Goal: Task Accomplishment & Management: Use online tool/utility

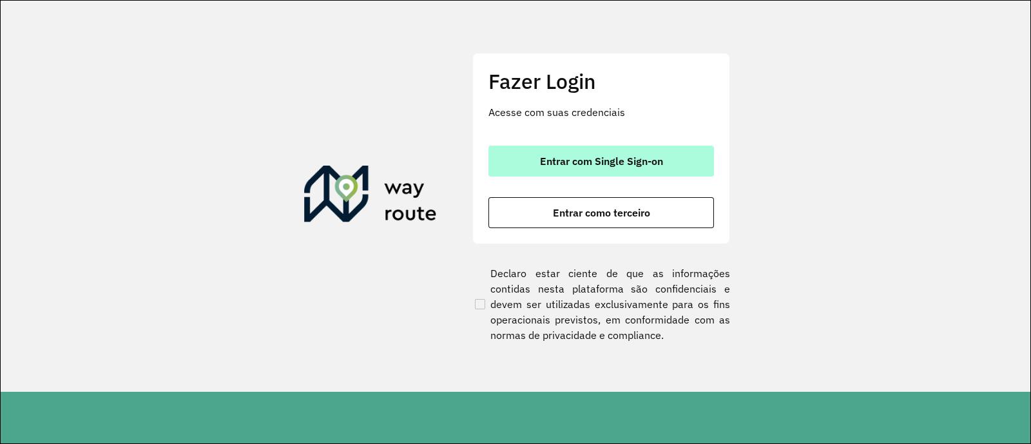
click at [538, 156] on button "Entrar com Single Sign-on" at bounding box center [600, 161] width 225 height 31
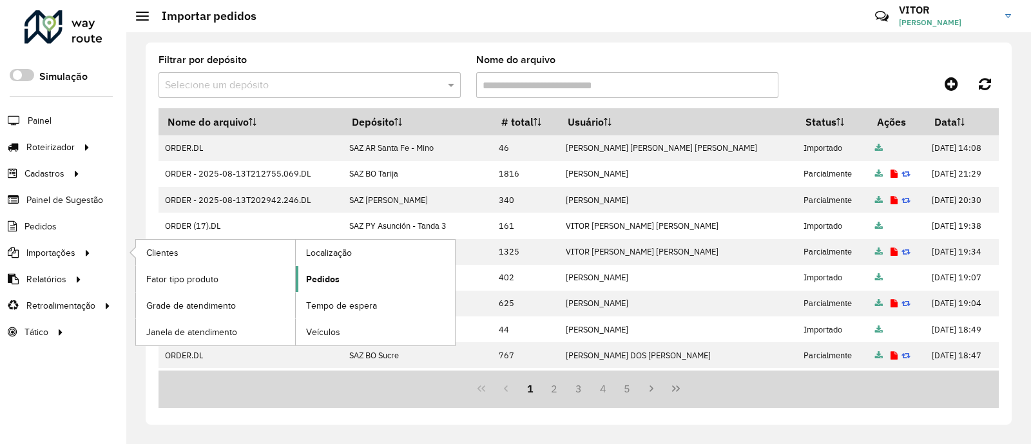
click at [312, 274] on span "Pedidos" at bounding box center [322, 280] width 33 height 14
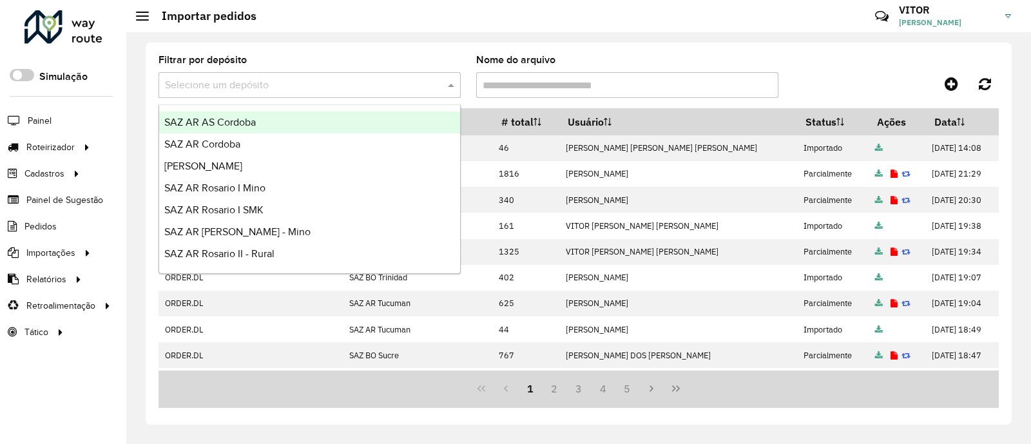
click at [452, 89] on span at bounding box center [453, 84] width 16 height 15
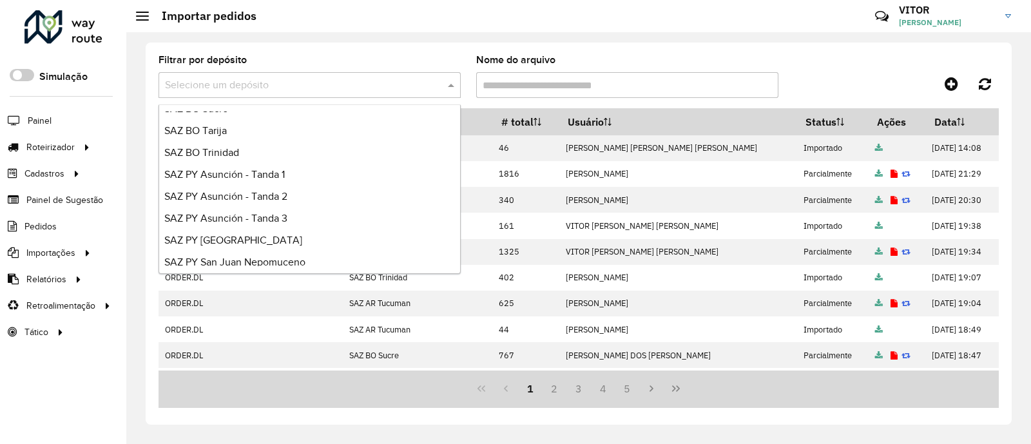
scroll to position [305, 0]
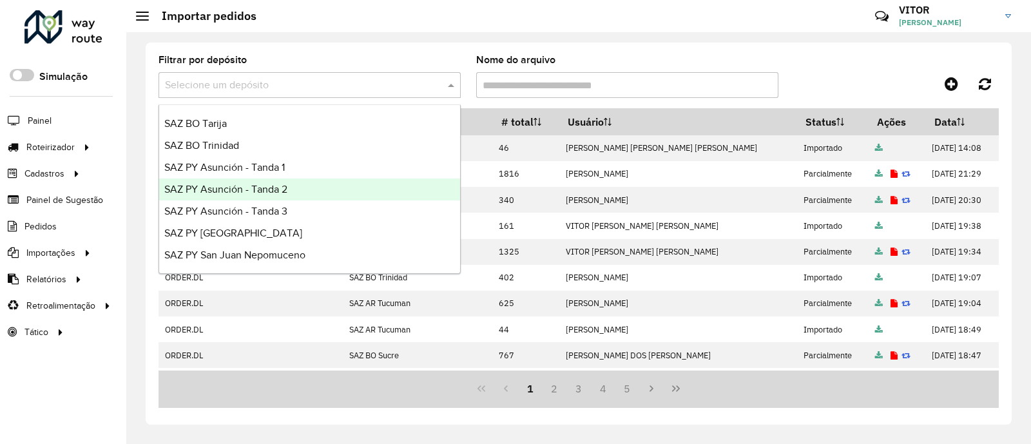
click at [303, 190] on div "SAZ PY Asunción - Tanda 2" at bounding box center [309, 189] width 301 height 22
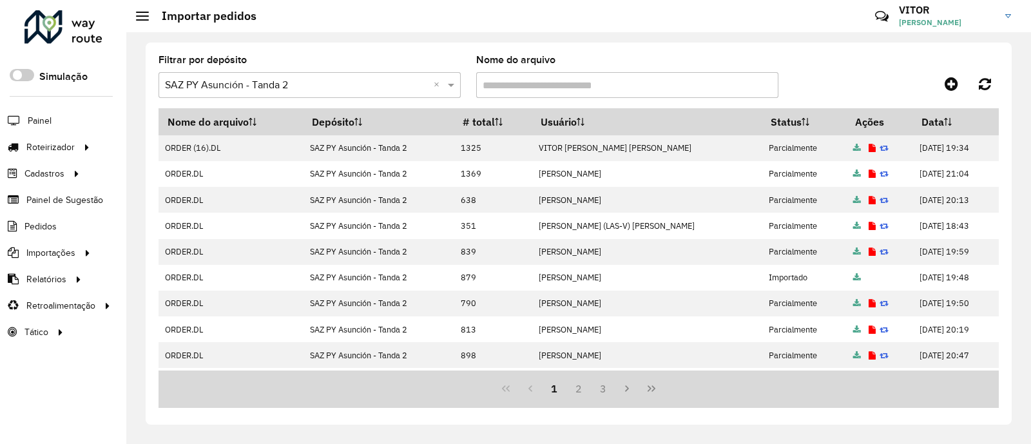
click at [847, 74] on div at bounding box center [894, 83] width 210 height 23
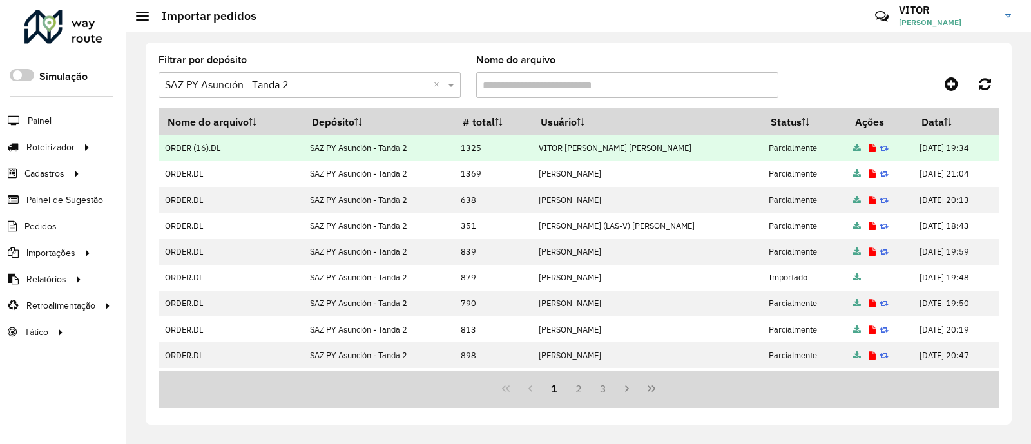
click at [868, 148] on icon at bounding box center [871, 148] width 7 height 8
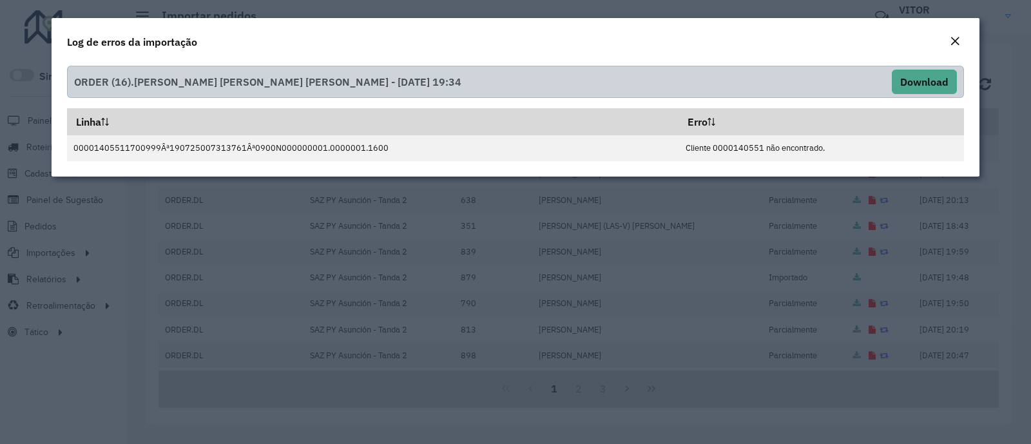
click at [953, 40] on em "Close" at bounding box center [955, 41] width 10 height 10
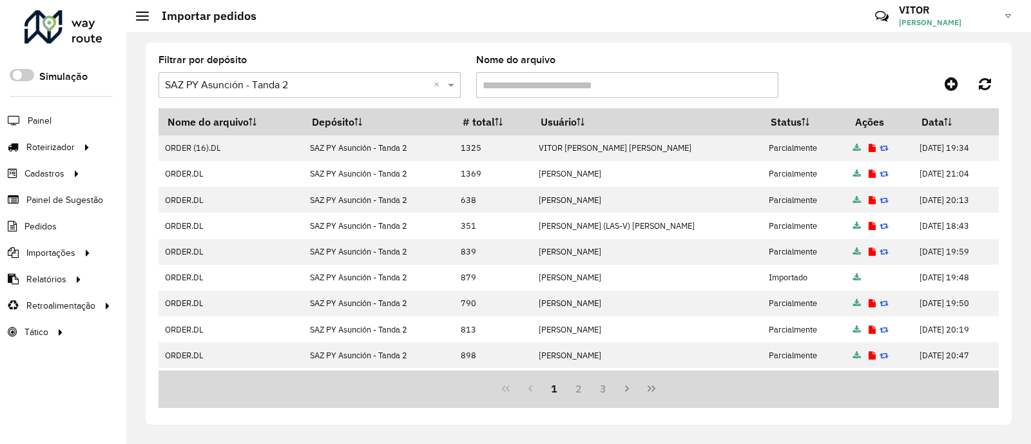
click at [863, 81] on div at bounding box center [894, 83] width 210 height 23
click at [831, 76] on div at bounding box center [894, 83] width 210 height 23
click at [883, 76] on div at bounding box center [894, 83] width 210 height 23
click at [847, 65] on div "Filtrar por depósito Selecione um depósito × SAZ PY Asunción - Tanda 2 × Nome d…" at bounding box center [578, 81] width 840 height 53
click at [914, 82] on div at bounding box center [894, 83] width 210 height 23
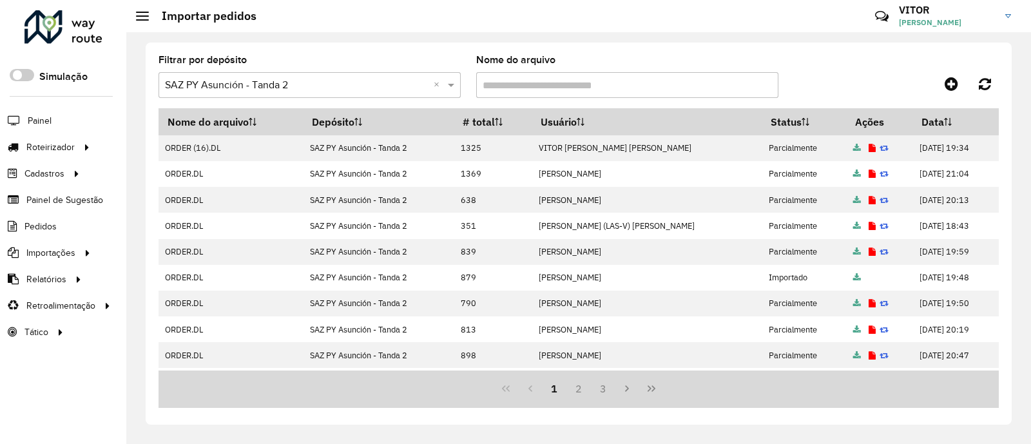
click at [796, 61] on div "Filtrar por depósito Selecione um depósito × SAZ PY Asunción - Tanda 2 × Nome d…" at bounding box center [578, 81] width 840 height 53
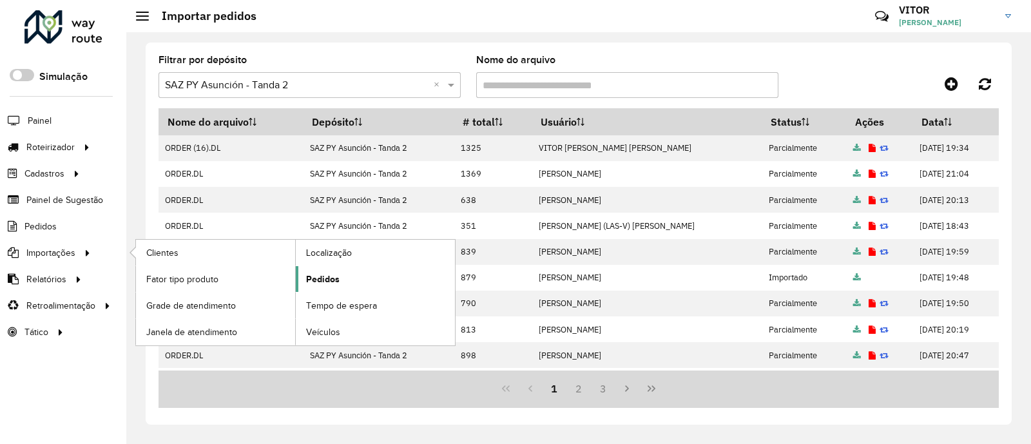
click at [303, 272] on link "Pedidos" at bounding box center [375, 279] width 159 height 26
click at [316, 278] on span "Pedidos" at bounding box center [322, 280] width 33 height 14
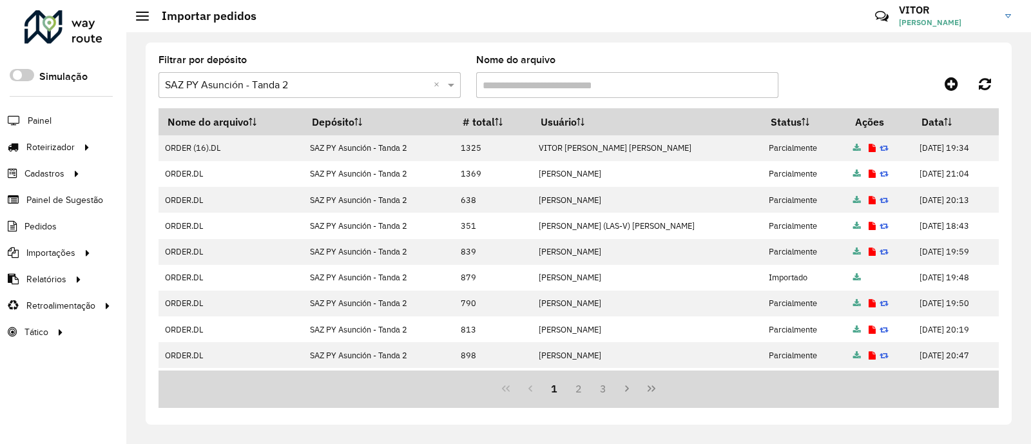
click at [870, 72] on div "Filtrar por depósito Selecione um depósito × SAZ PY Asunción - Tanda 2 × Nome d…" at bounding box center [578, 81] width 840 height 53
click at [833, 76] on div at bounding box center [894, 83] width 210 height 23
click at [832, 97] on div "Filtrar por depósito Selecione um depósito × SAZ PY Asunción - Tanda 2 × Nome d…" at bounding box center [578, 81] width 840 height 53
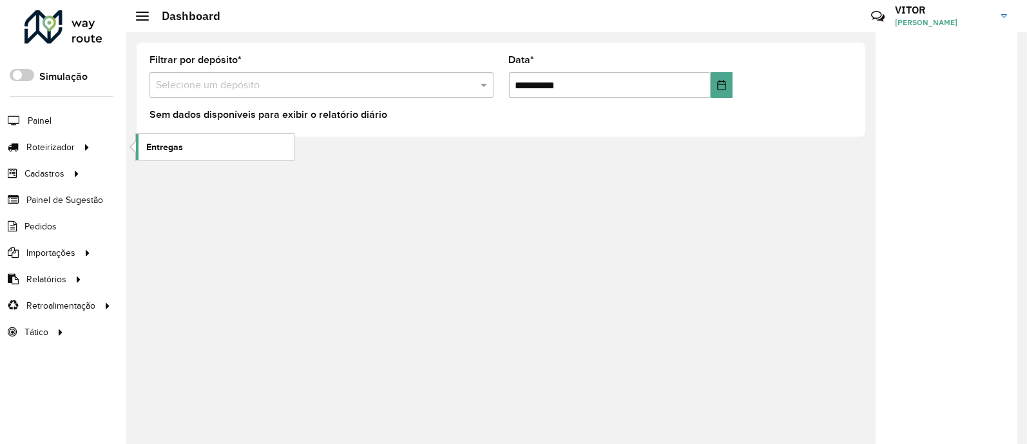
click at [148, 146] on span "Entregas" at bounding box center [164, 147] width 37 height 14
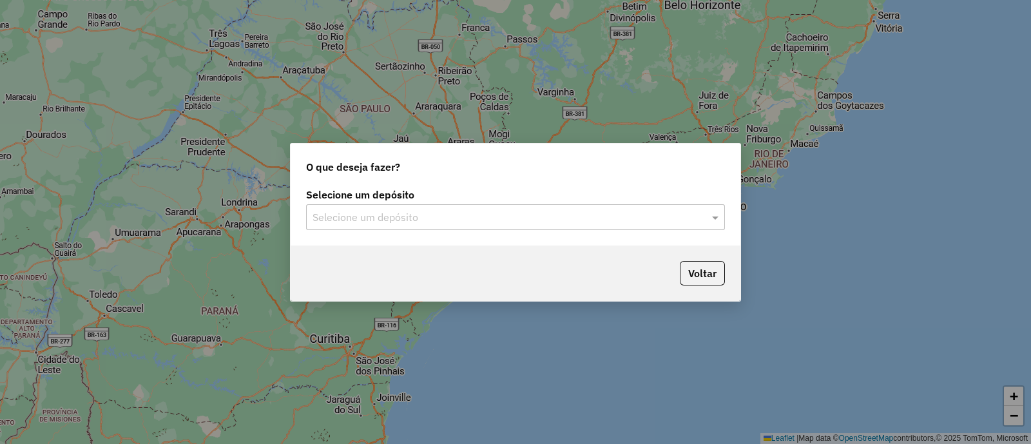
click at [367, 215] on input "text" at bounding box center [502, 217] width 380 height 15
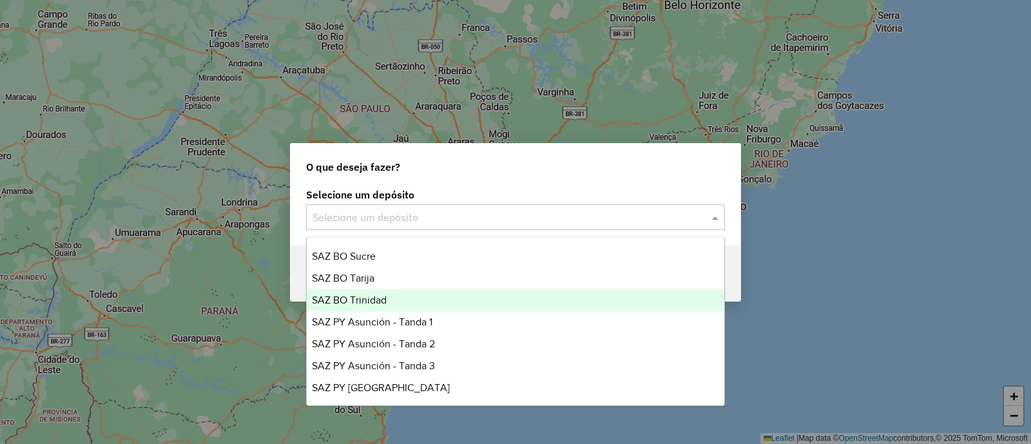
scroll to position [305, 0]
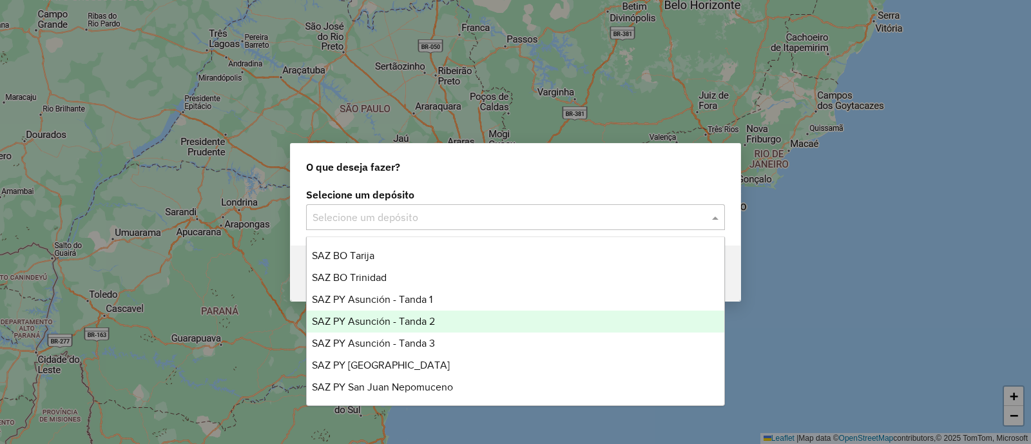
click at [443, 320] on div "SAZ PY Asunción - Tanda 2" at bounding box center [515, 322] width 417 height 22
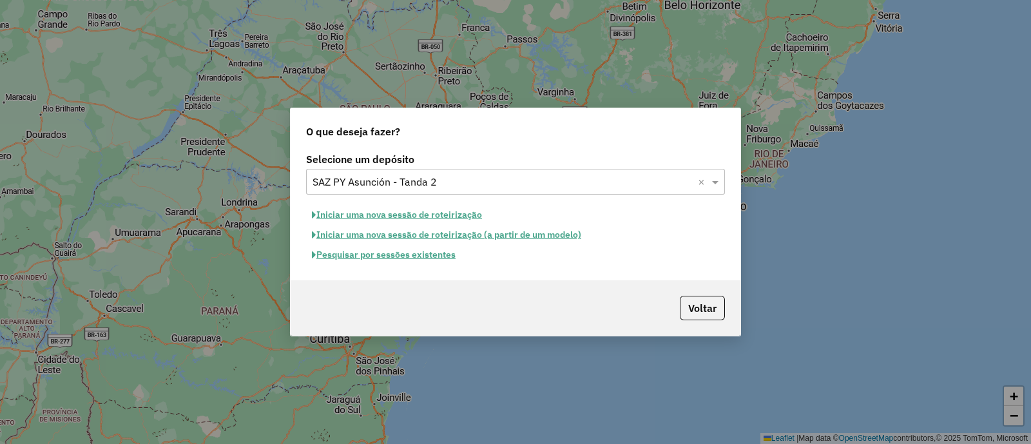
click at [437, 260] on button "Pesquisar por sessões existentes" at bounding box center [383, 255] width 155 height 20
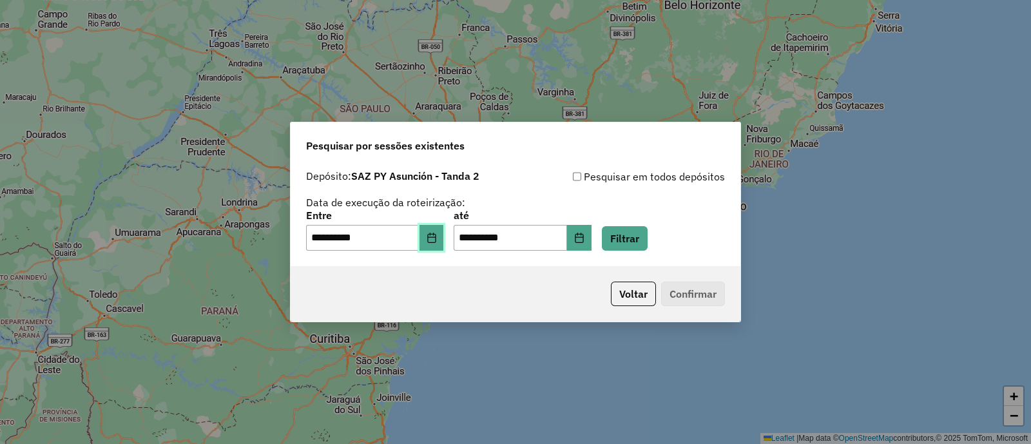
click at [435, 239] on icon "Choose Date" at bounding box center [431, 238] width 8 height 10
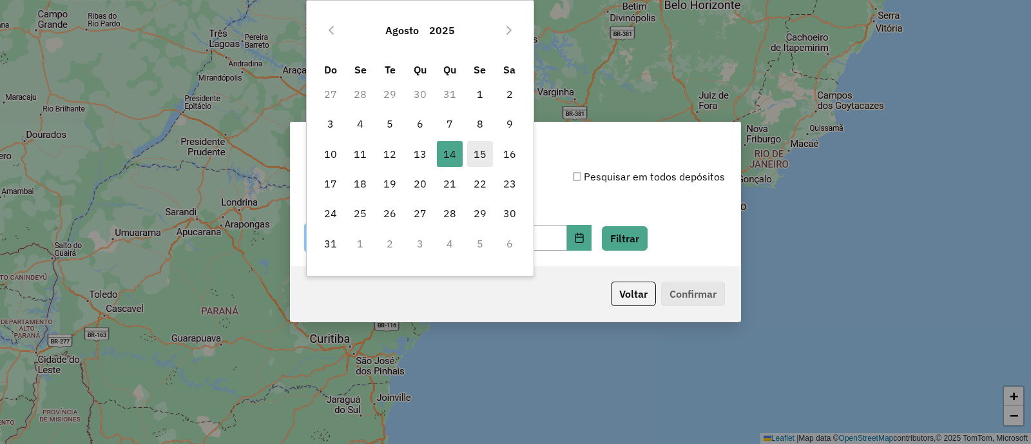
click at [474, 145] on span "15" at bounding box center [480, 154] width 26 height 26
type input "**********"
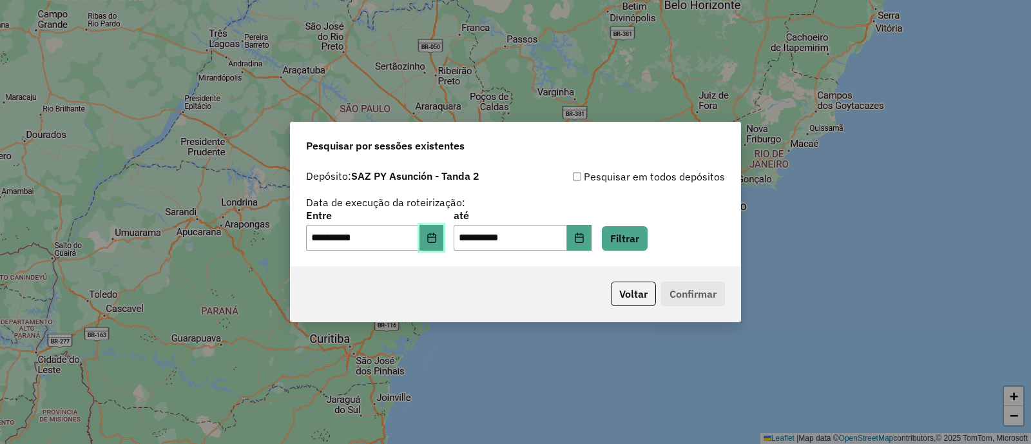
click at [437, 242] on icon "Choose Date" at bounding box center [431, 238] width 10 height 10
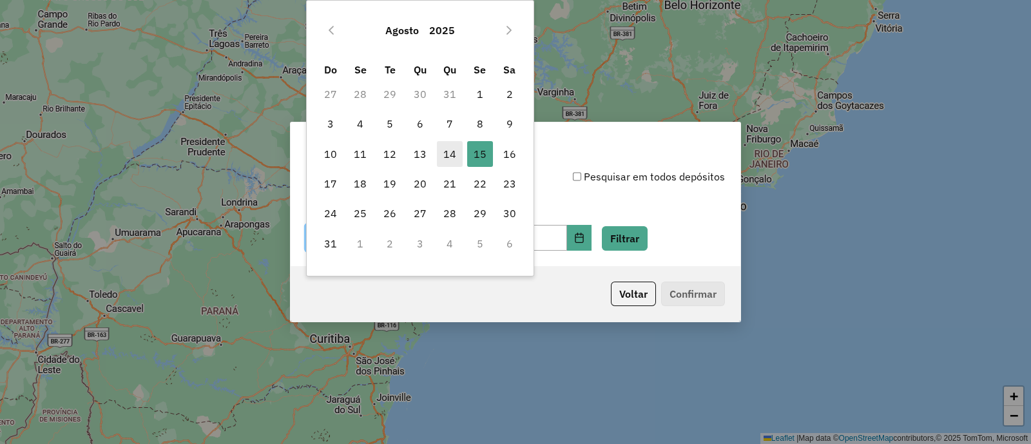
click at [448, 146] on span "14" at bounding box center [450, 154] width 26 height 26
type input "**********"
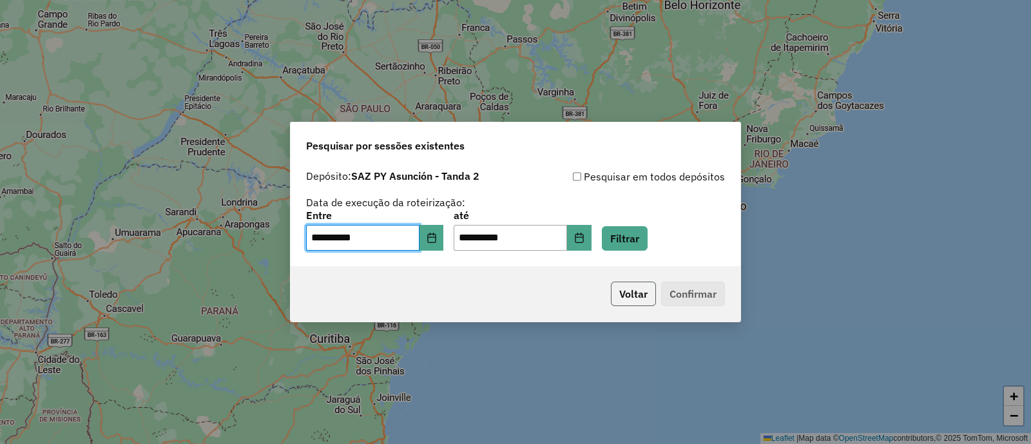
click at [623, 296] on button "Voltar" at bounding box center [633, 294] width 45 height 24
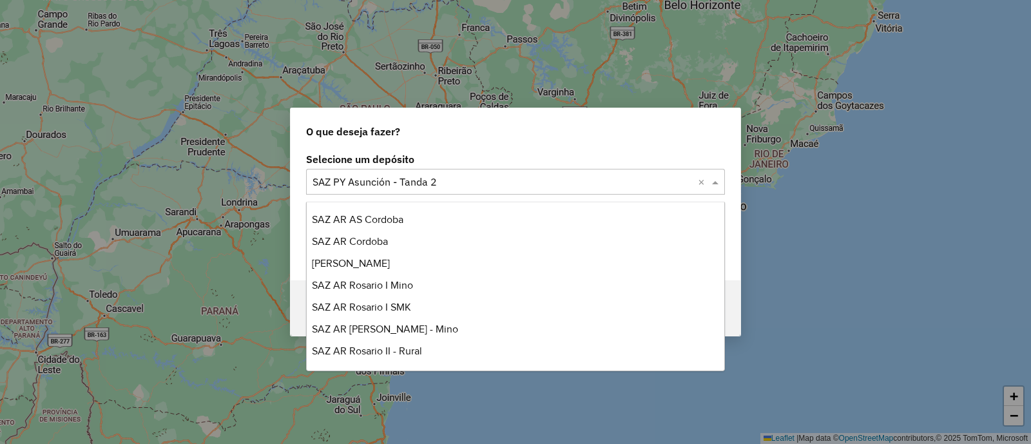
click at [362, 182] on input "text" at bounding box center [502, 182] width 380 height 15
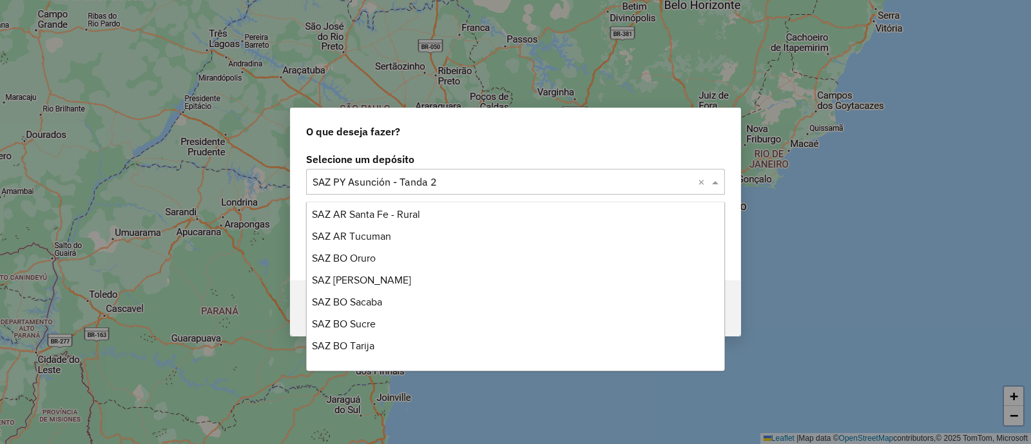
scroll to position [144, 0]
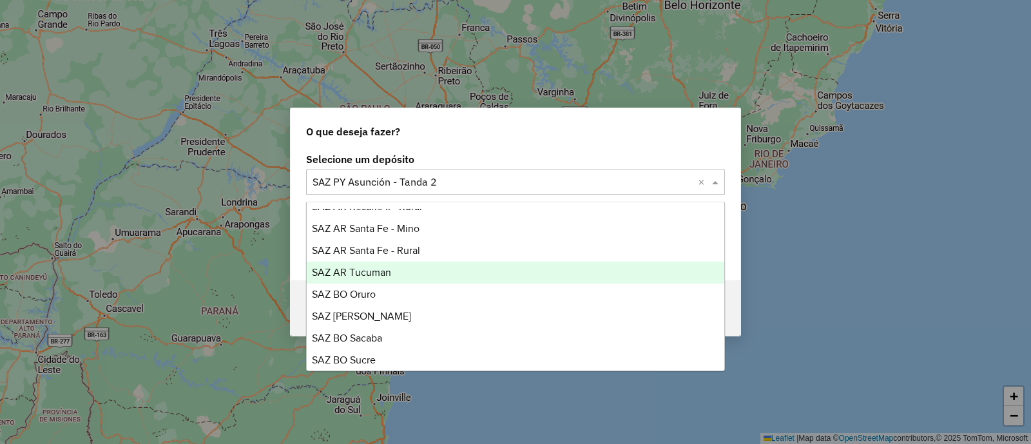
click at [394, 269] on div "SAZ AR Tucuman" at bounding box center [515, 273] width 417 height 22
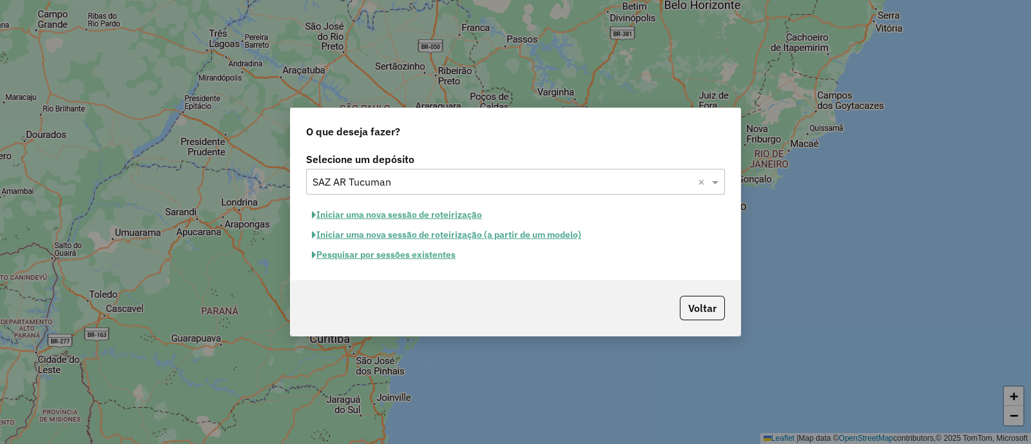
click at [395, 254] on button "Pesquisar por sessões existentes" at bounding box center [383, 255] width 155 height 20
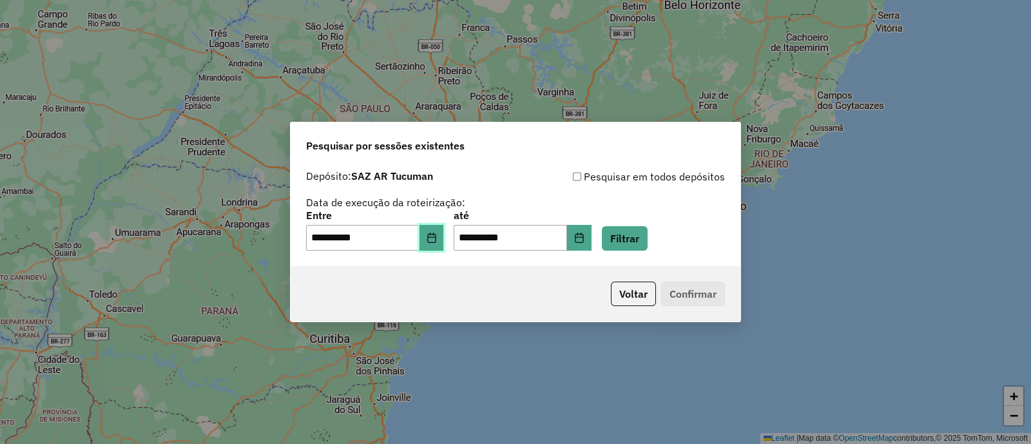
click at [437, 235] on icon "Choose Date" at bounding box center [431, 238] width 10 height 10
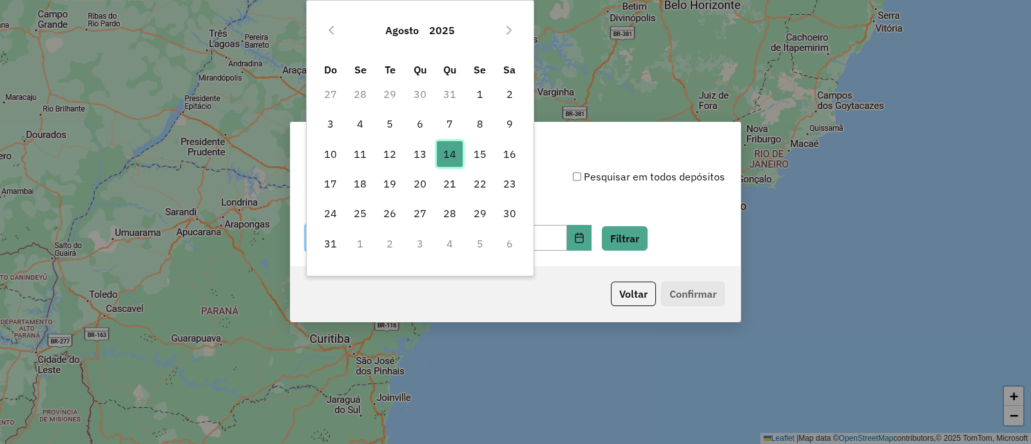
click at [451, 163] on span "14" at bounding box center [450, 154] width 26 height 26
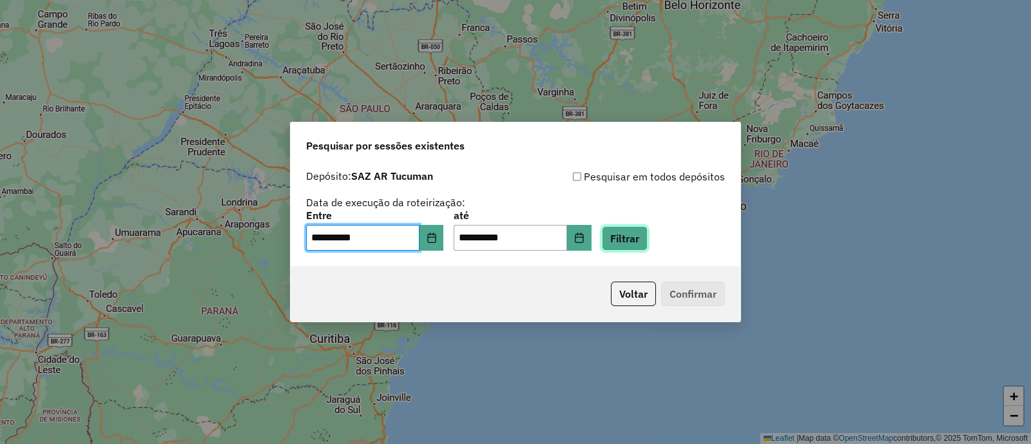
click at [644, 236] on button "Filtrar" at bounding box center [625, 238] width 46 height 24
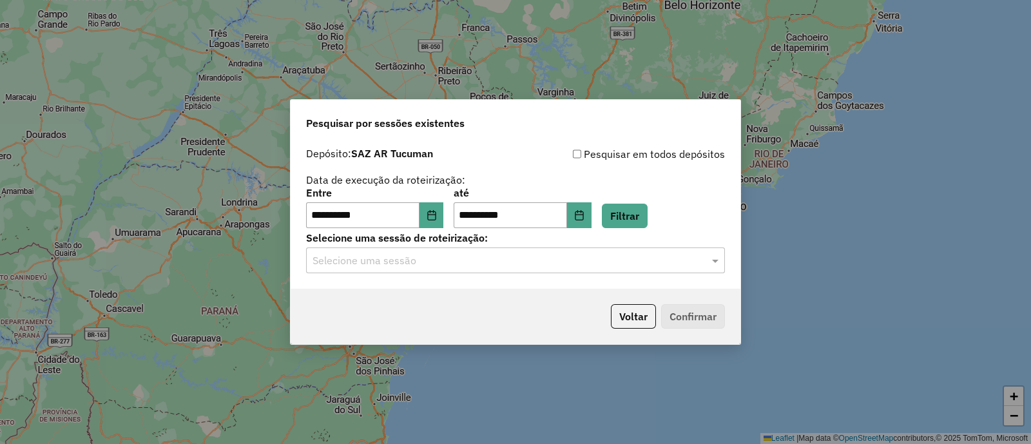
click at [441, 262] on input "text" at bounding box center [502, 260] width 380 height 15
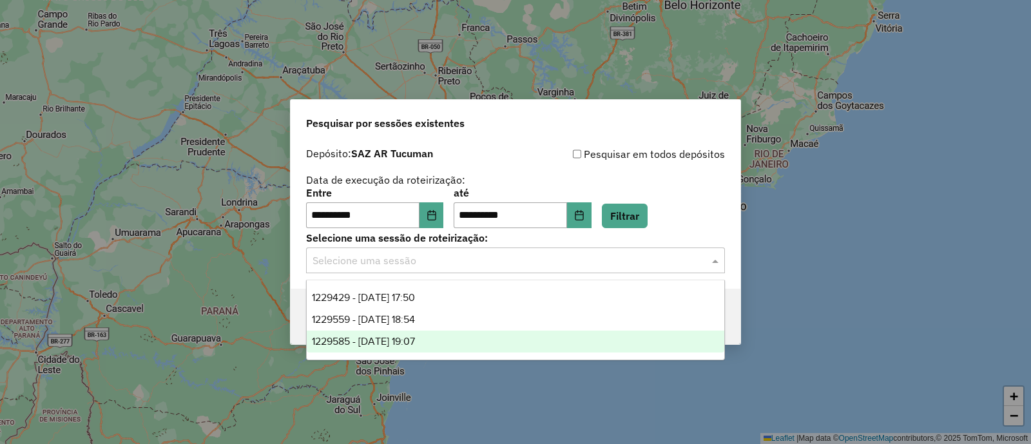
click at [442, 340] on div "1229585 - 14/08/2025 19:07" at bounding box center [515, 341] width 417 height 22
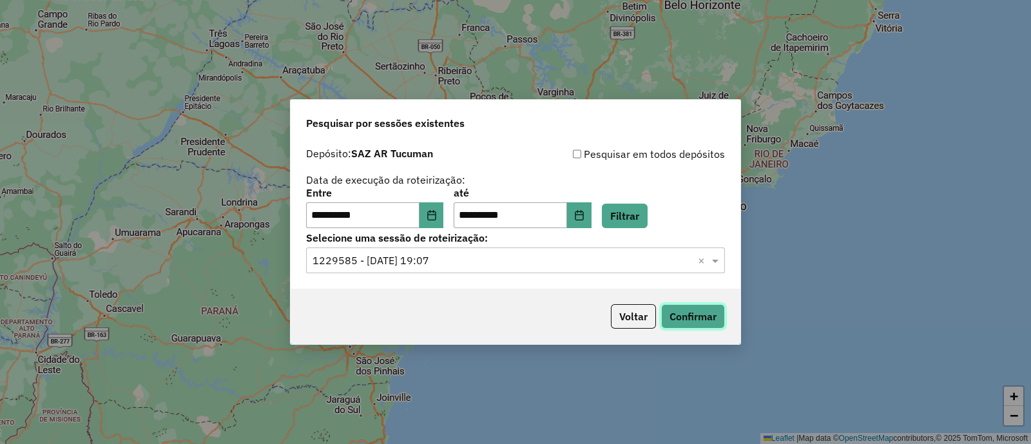
click at [696, 313] on button "Confirmar" at bounding box center [693, 316] width 64 height 24
click at [635, 319] on button "Voltar" at bounding box center [633, 316] width 45 height 24
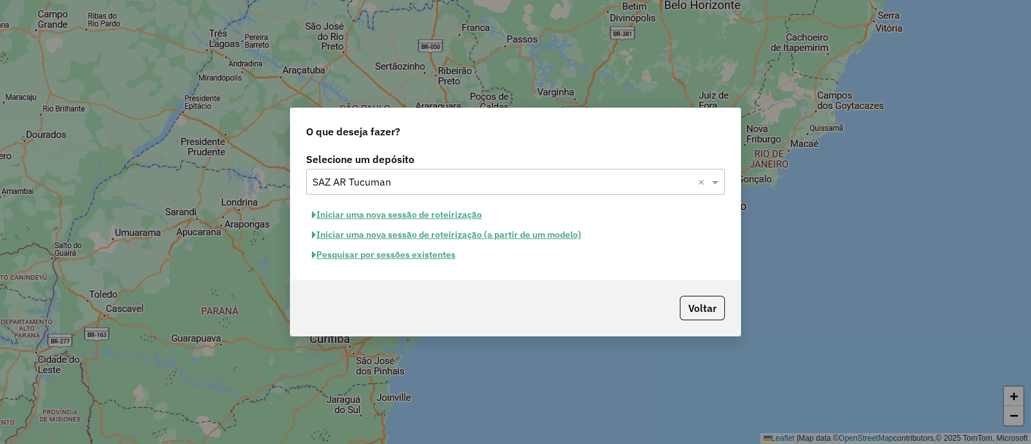
click at [415, 251] on button "Pesquisar por sessões existentes" at bounding box center [383, 255] width 155 height 20
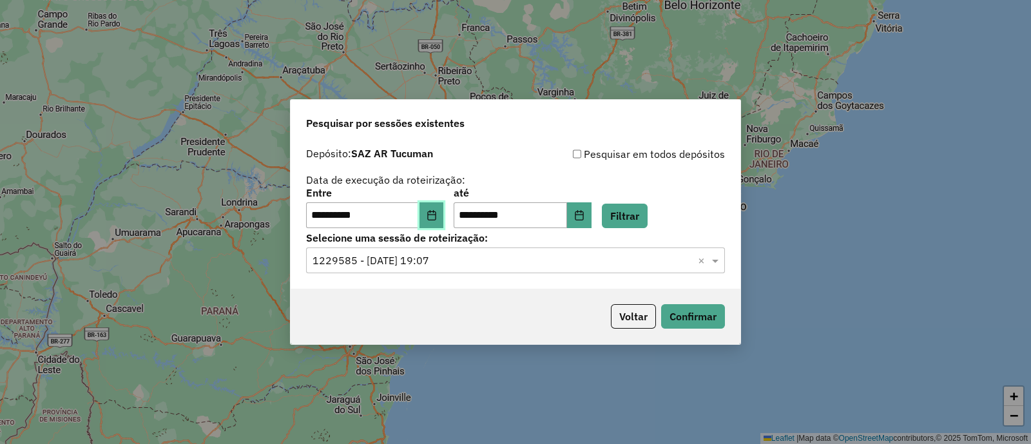
click at [437, 219] on icon "Choose Date" at bounding box center [431, 215] width 10 height 10
click at [636, 211] on button "Filtrar" at bounding box center [625, 216] width 46 height 24
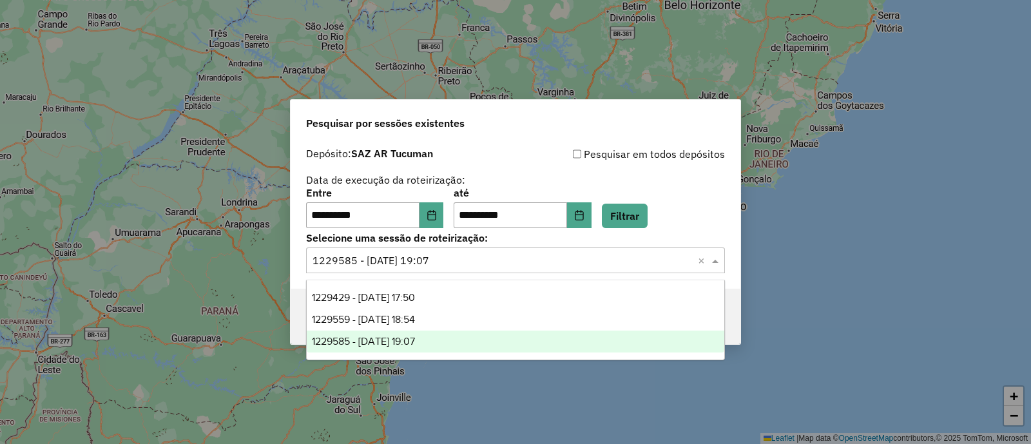
click at [396, 262] on input "text" at bounding box center [502, 260] width 380 height 15
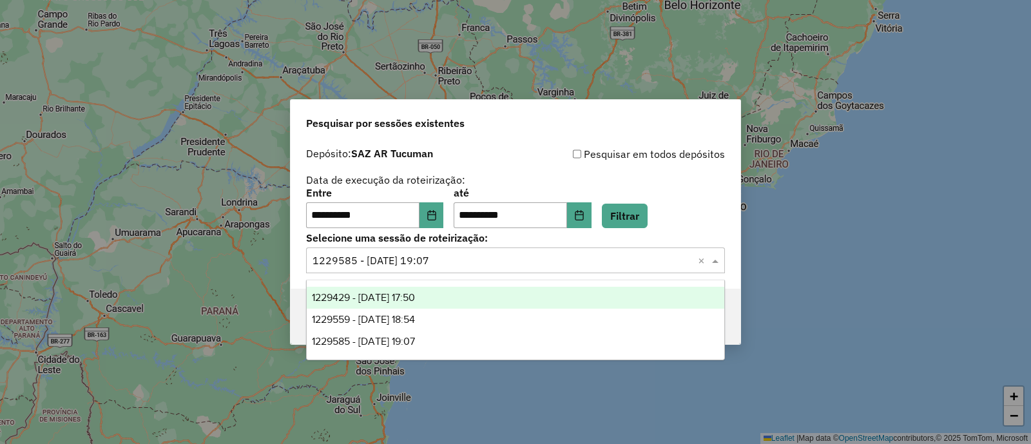
click at [412, 299] on span "1229429 - 14/08/2025 17:50" at bounding box center [363, 297] width 103 height 11
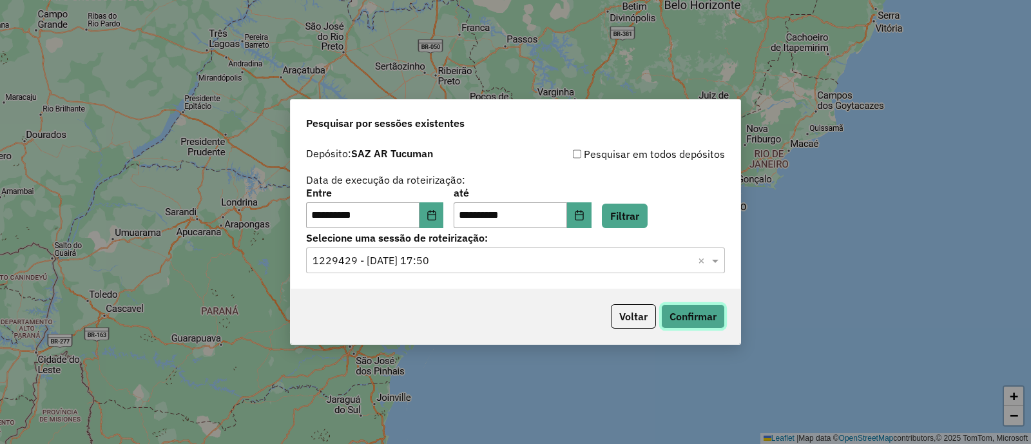
click at [676, 320] on button "Confirmar" at bounding box center [693, 316] width 64 height 24
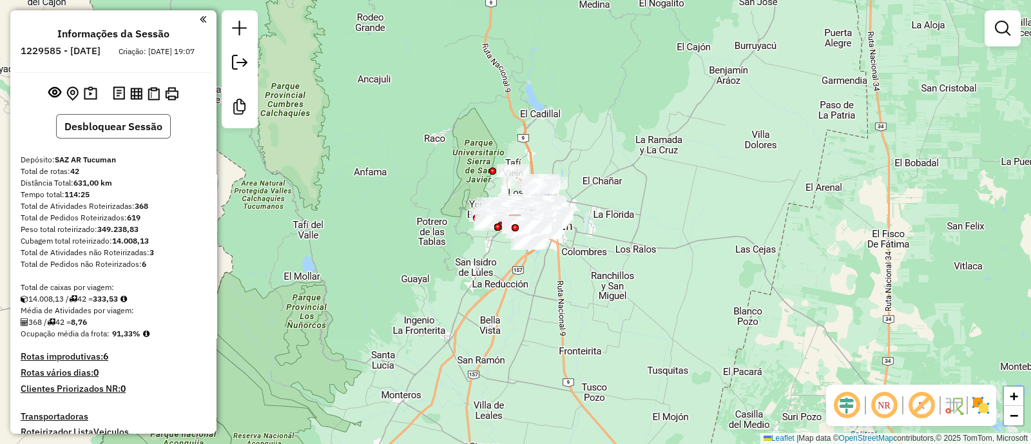
click at [137, 133] on button "Desbloquear Sessão" at bounding box center [113, 126] width 115 height 24
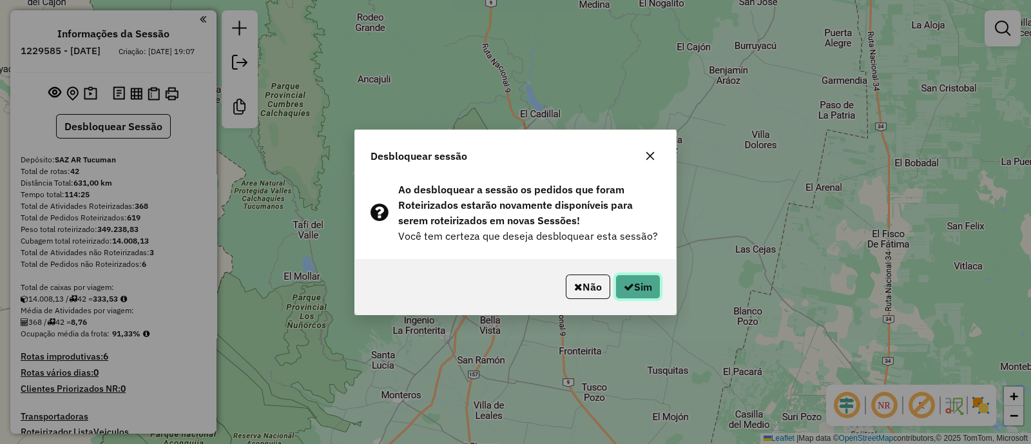
click at [635, 288] on button "Sim" at bounding box center [637, 286] width 45 height 24
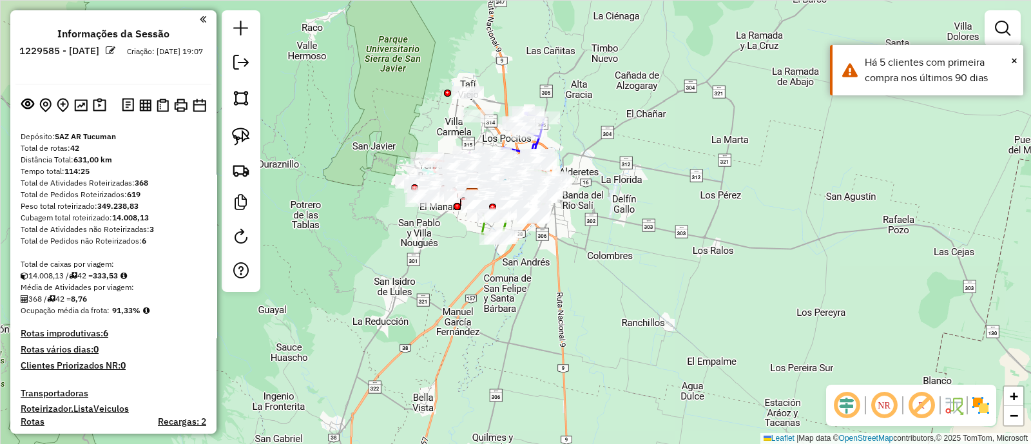
drag, startPoint x: 435, startPoint y: 334, endPoint x: 445, endPoint y: 336, distance: 10.4
click at [445, 336] on div "Janela de atendimento Grade de atendimento Capacidade Transportadoras Veículos …" at bounding box center [515, 222] width 1031 height 444
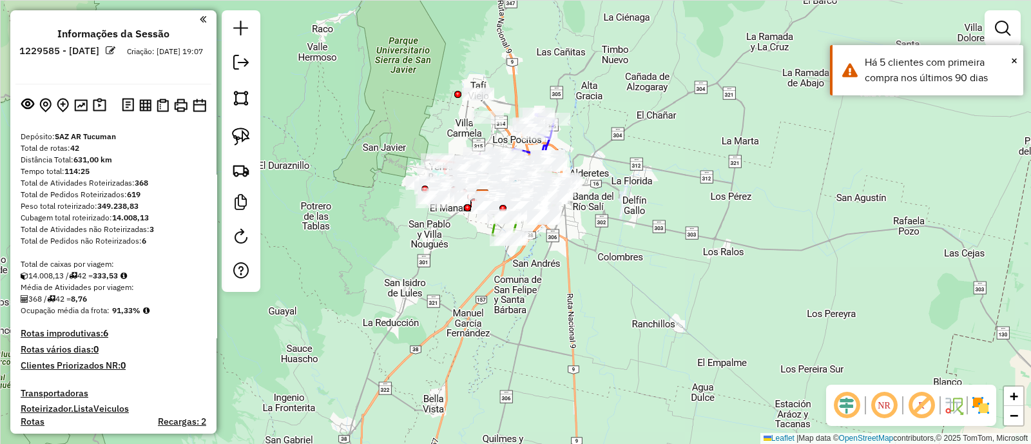
click at [990, 403] on img at bounding box center [980, 405] width 21 height 21
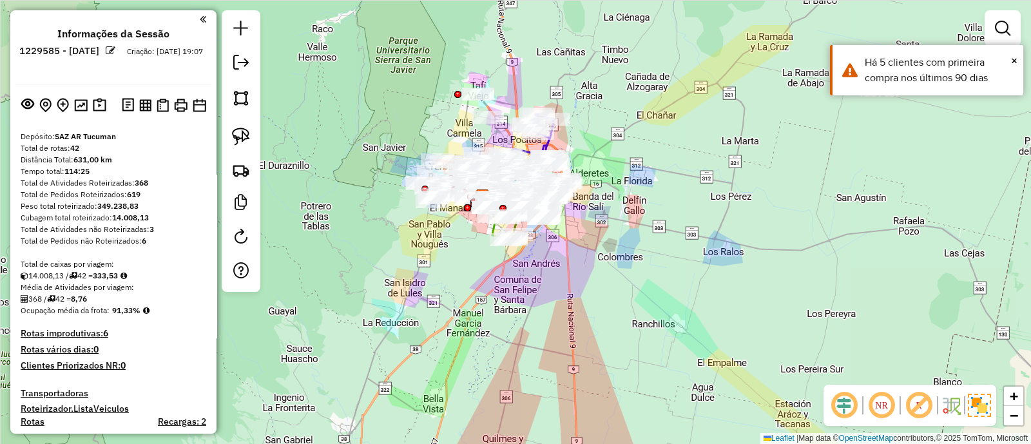
click at [986, 405] on img at bounding box center [979, 405] width 23 height 23
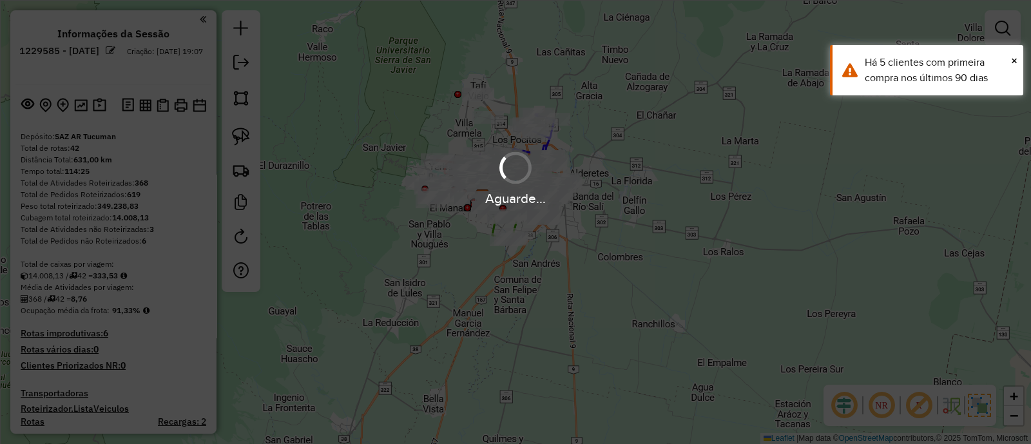
click at [986, 405] on div "Aguarde..." at bounding box center [515, 222] width 1031 height 444
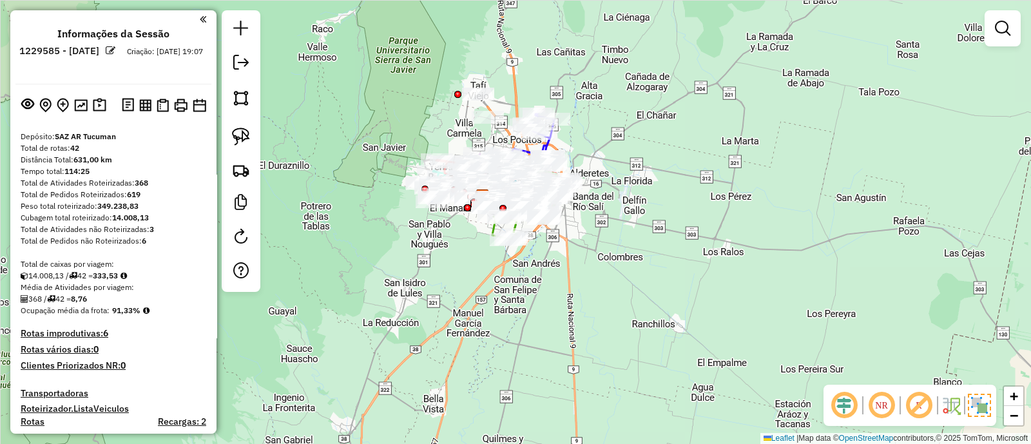
click at [982, 401] on img at bounding box center [979, 405] width 23 height 23
click at [986, 404] on img at bounding box center [980, 405] width 21 height 21
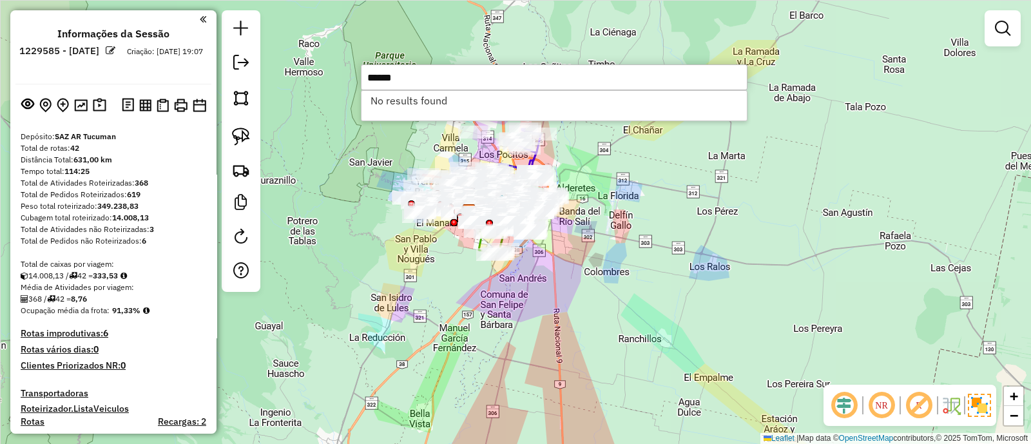
drag, startPoint x: 629, startPoint y: 294, endPoint x: 616, endPoint y: 309, distance: 20.1
click at [616, 309] on div "Janela de atendimento Grade de atendimento Capacidade Transportadoras Veículos …" at bounding box center [515, 222] width 1031 height 444
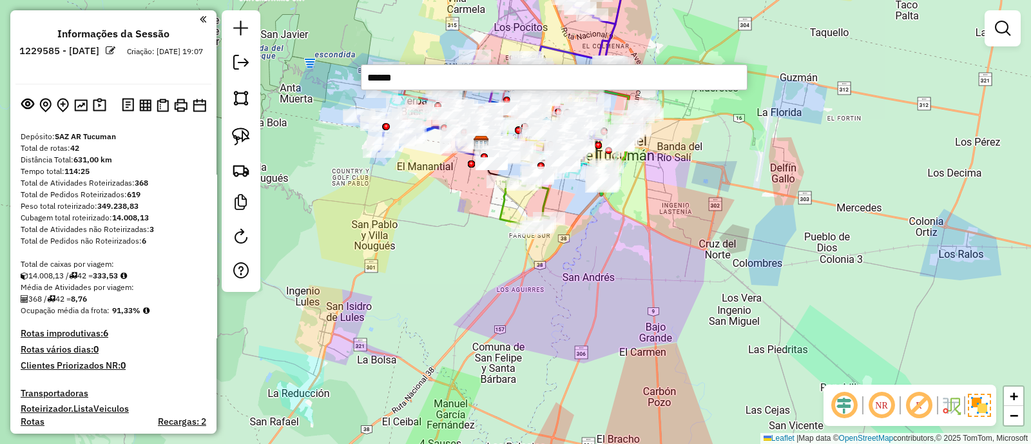
click at [370, 77] on input "******" at bounding box center [554, 77] width 387 height 26
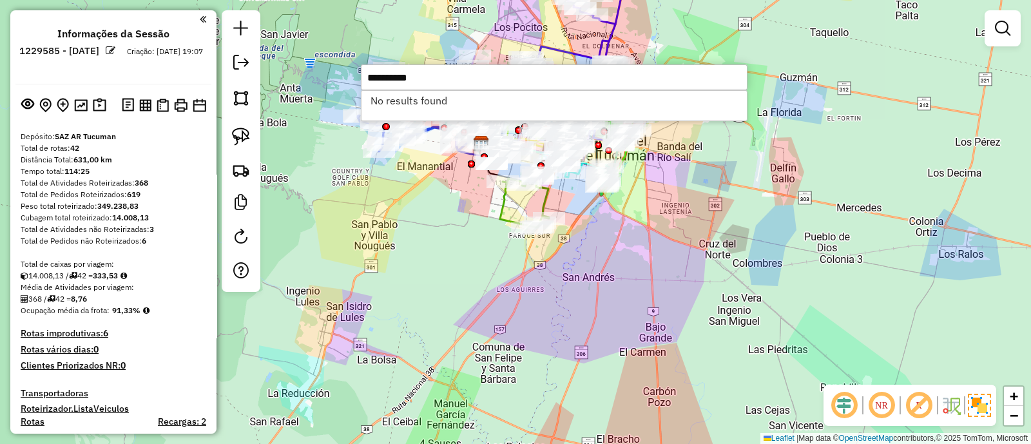
type input "**********"
click at [426, 225] on div "Rota 34 - Placa AF343JD 0000469610 - Murillo Rota 28 - Placa AF343JB 0000415135…" at bounding box center [515, 222] width 1031 height 444
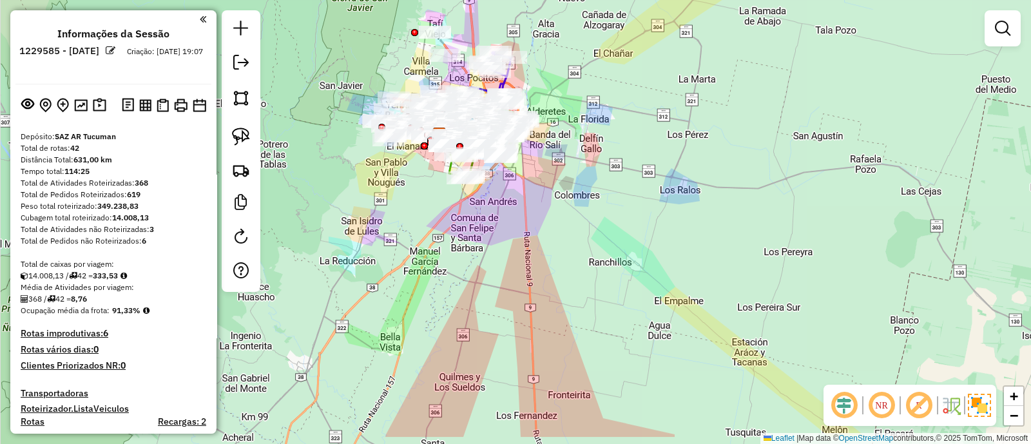
drag, startPoint x: 415, startPoint y: 278, endPoint x: 407, endPoint y: 226, distance: 52.2
click at [407, 226] on div "Janela de atendimento Grade de atendimento Capacidade Transportadoras Veículos …" at bounding box center [515, 222] width 1031 height 444
click at [473, 318] on div "Janela de atendimento Grade de atendimento Capacidade Transportadoras Veículos …" at bounding box center [515, 222] width 1031 height 444
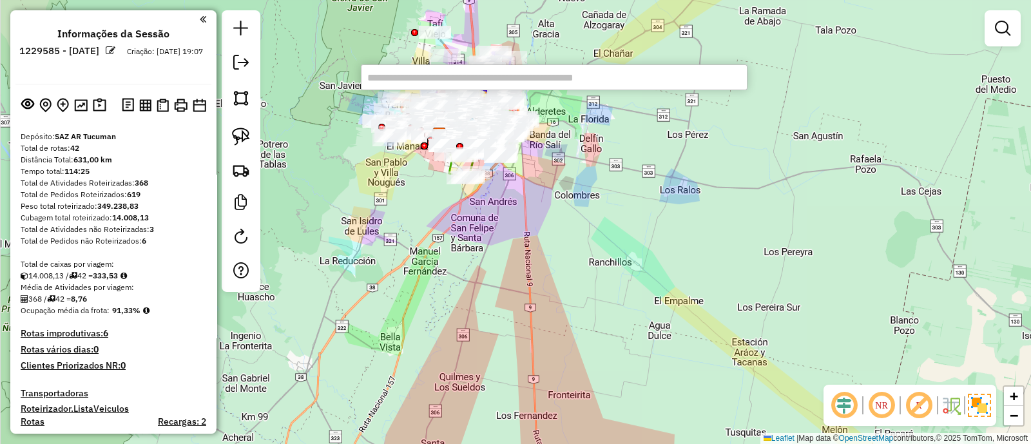
paste input "******"
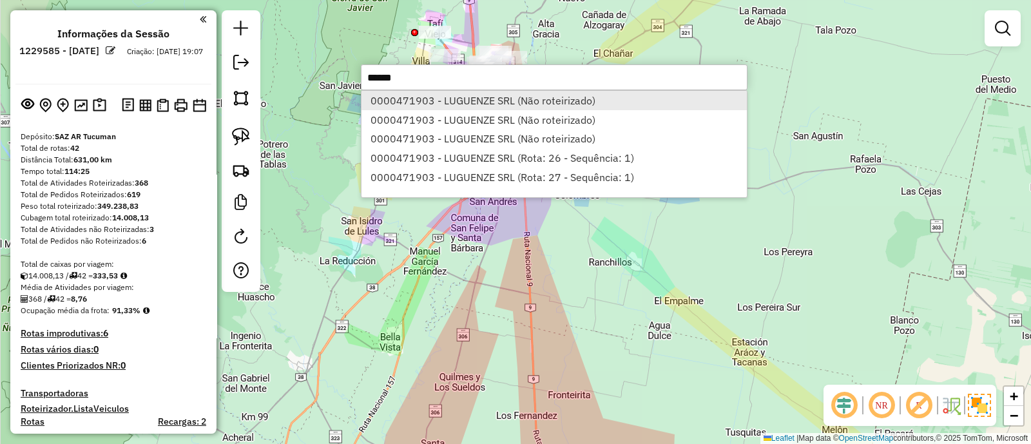
type input "******"
click at [530, 95] on li "0000471903 - LUGUENZE SRL (Não roteirizado)" at bounding box center [553, 100] width 385 height 19
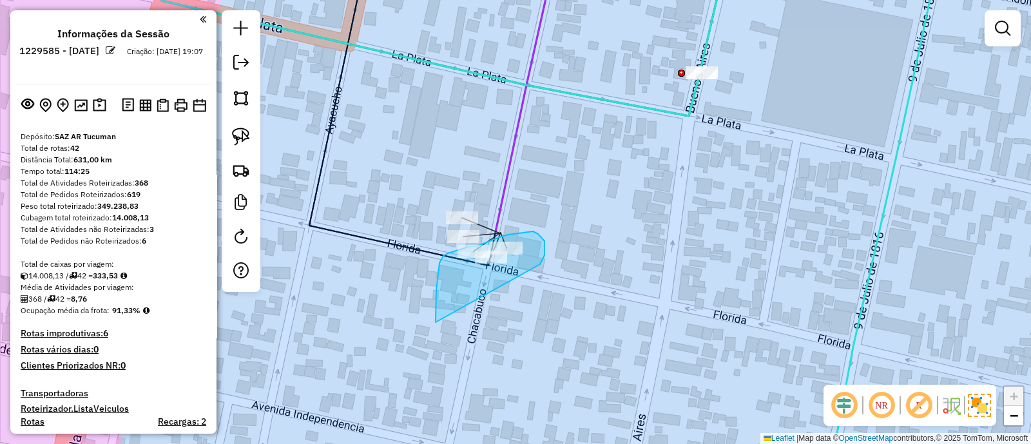
drag, startPoint x: 544, startPoint y: 244, endPoint x: 435, endPoint y: 324, distance: 135.4
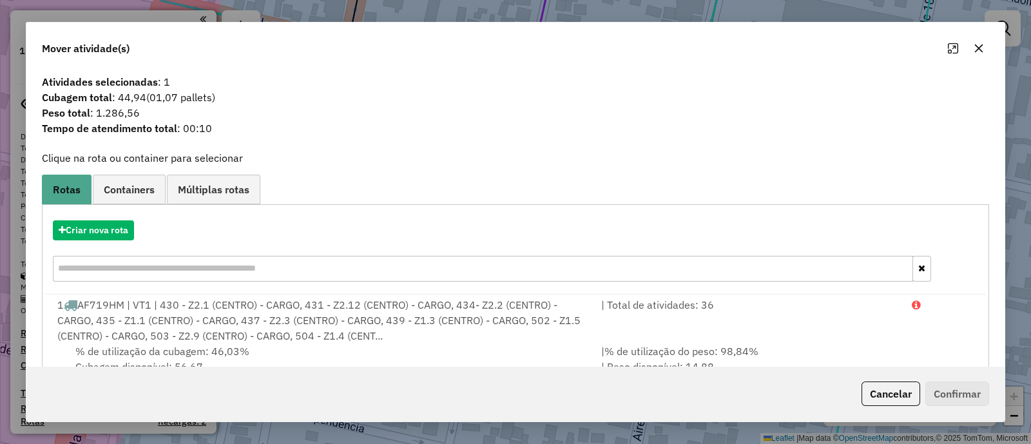
click at [979, 48] on icon "button" at bounding box center [979, 48] width 8 height 8
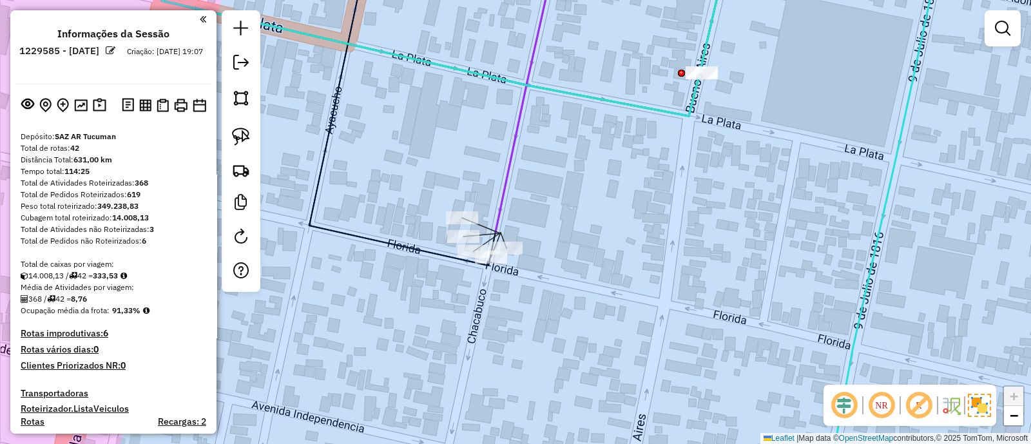
click at [589, 278] on div "Janela de atendimento Grade de atendimento Capacidade Transportadoras Veículos …" at bounding box center [515, 222] width 1031 height 444
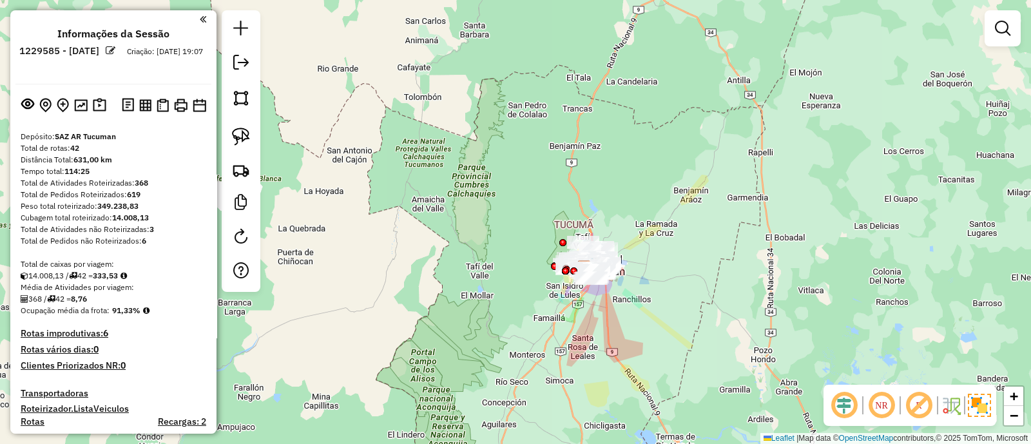
drag, startPoint x: 660, startPoint y: 314, endPoint x: 660, endPoint y: 284, distance: 29.6
click at [660, 284] on div "Janela de atendimento Grade de atendimento Capacidade Transportadoras Veículos …" at bounding box center [515, 222] width 1031 height 444
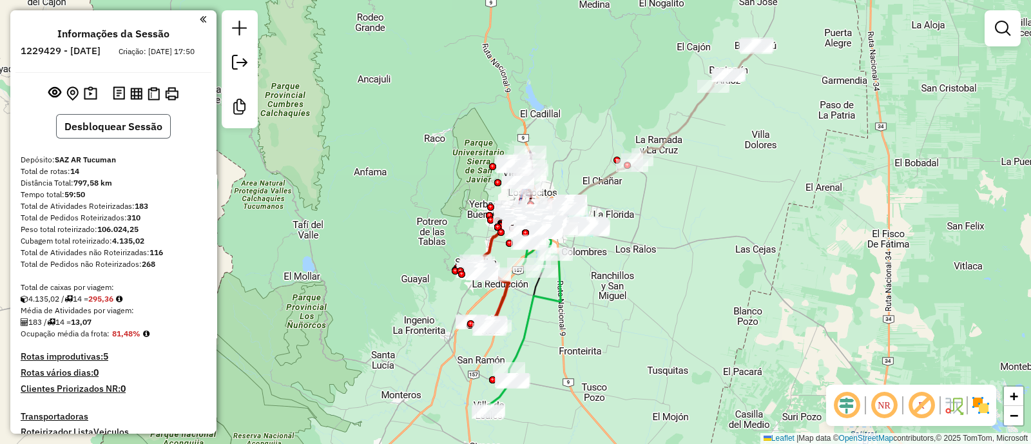
click at [120, 136] on button "Desbloquear Sessão" at bounding box center [113, 126] width 115 height 24
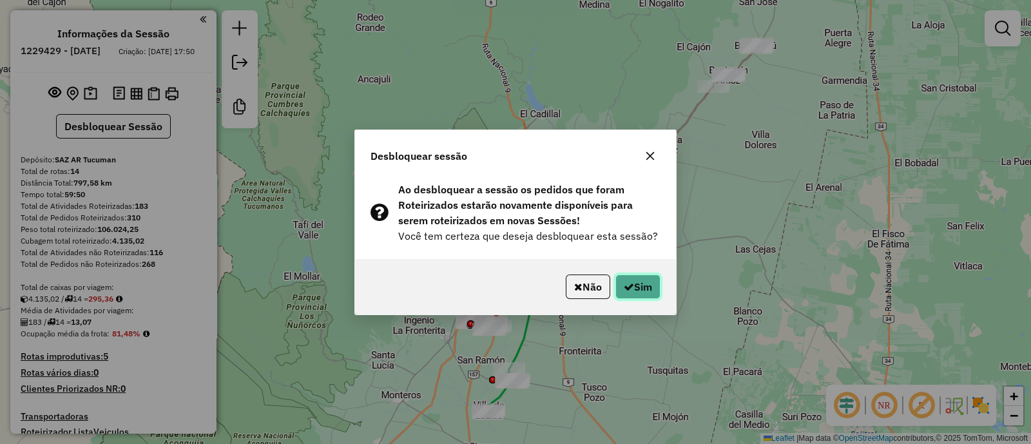
click at [636, 282] on button "Sim" at bounding box center [637, 286] width 45 height 24
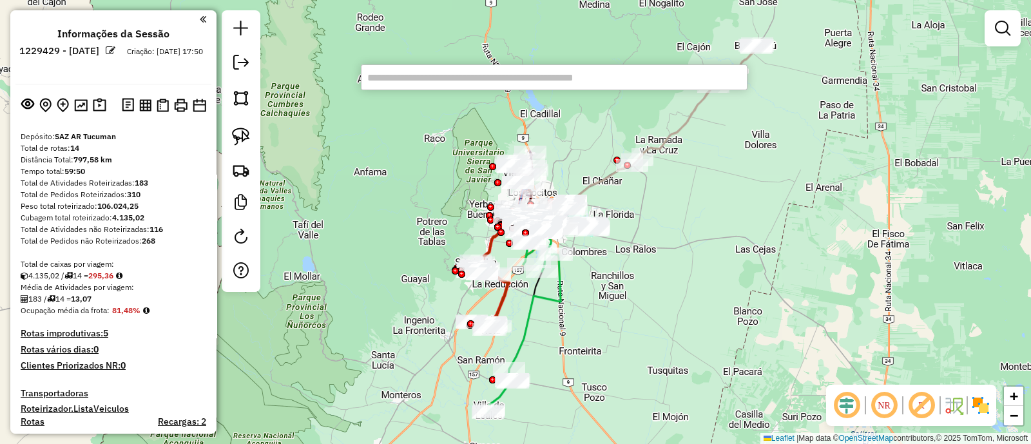
paste input "******"
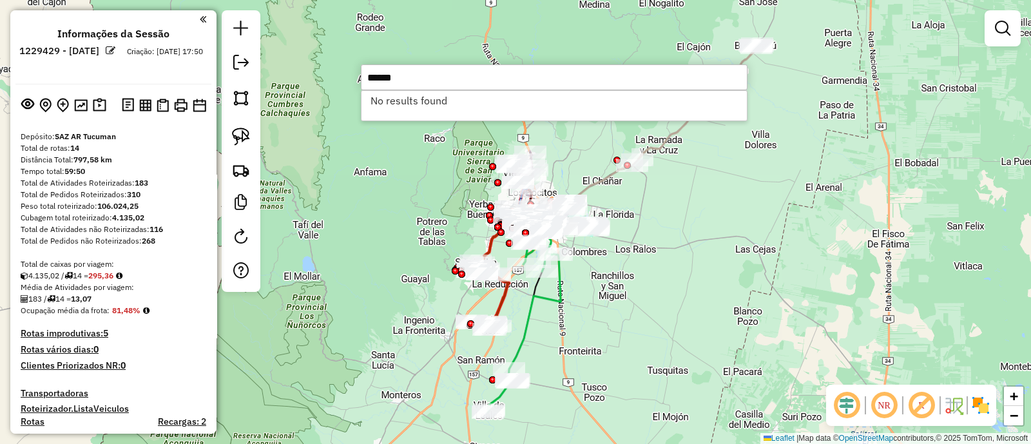
click at [368, 82] on input "******" at bounding box center [554, 77] width 387 height 26
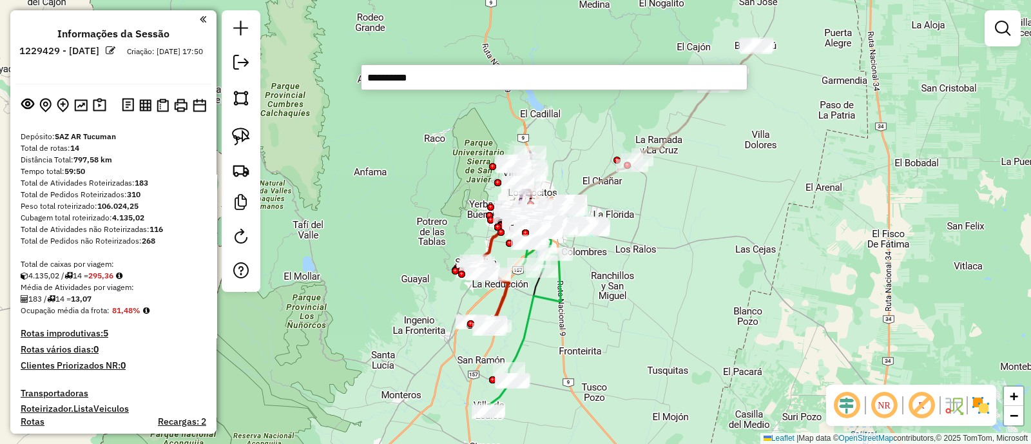
type input "**********"
